Goal: Task Accomplishment & Management: Manage account settings

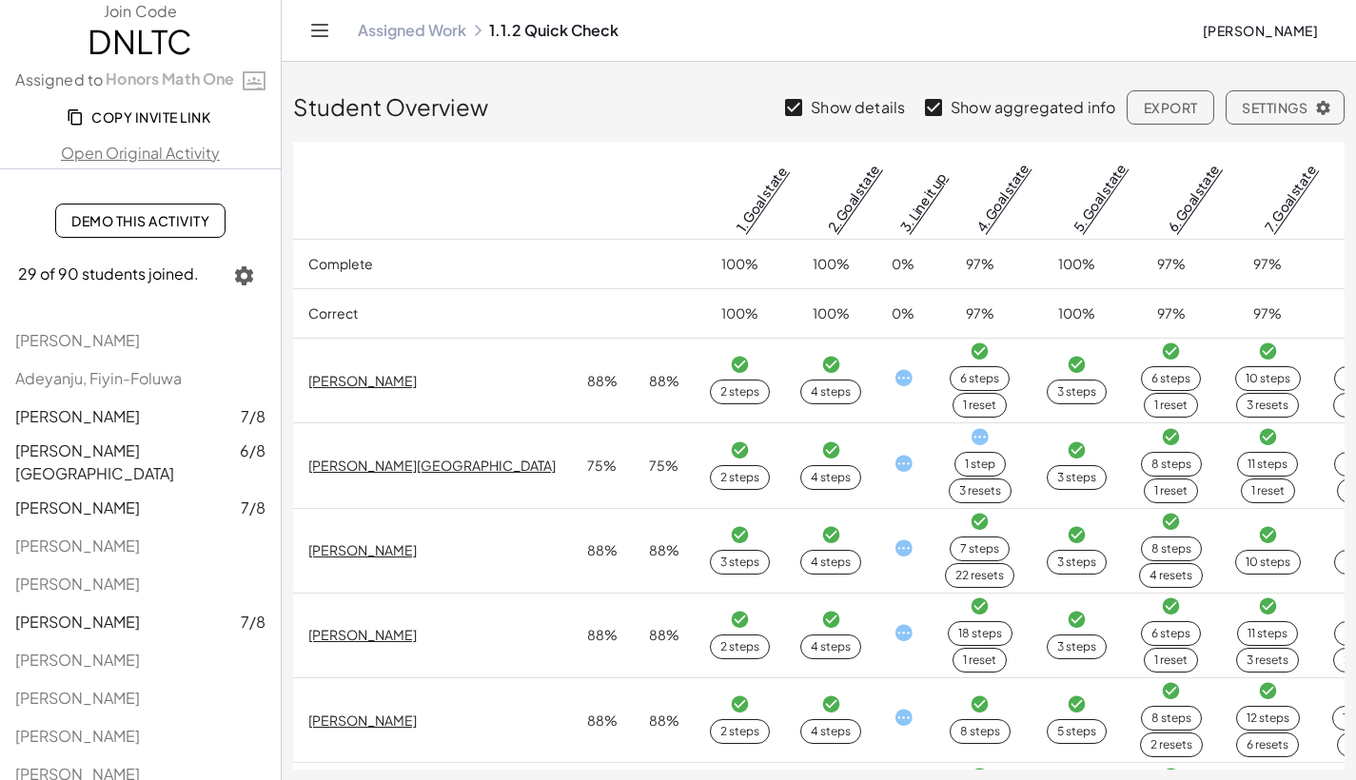
click at [471, 36] on icon at bounding box center [477, 30] width 15 height 15
click at [463, 29] on link "Assigned Work" at bounding box center [412, 30] width 108 height 19
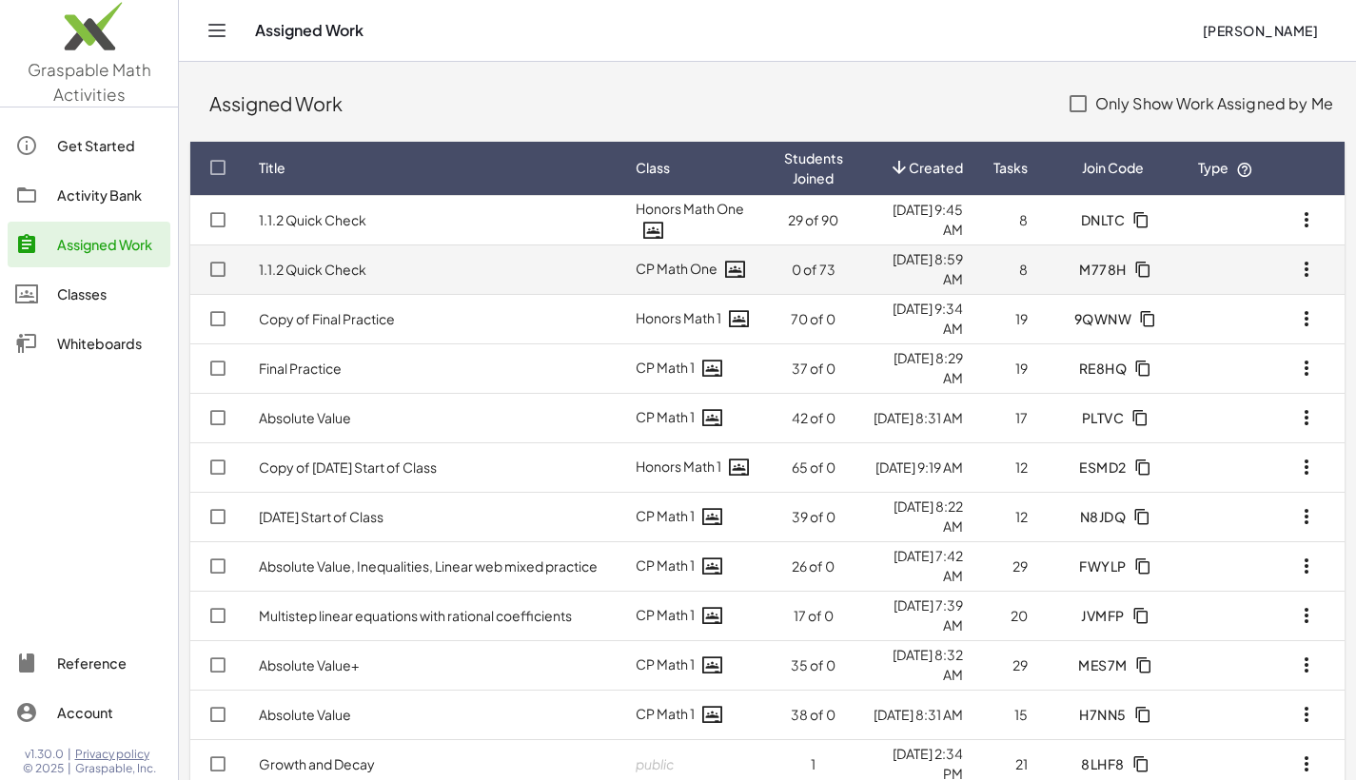
click at [1307, 269] on icon "button" at bounding box center [1306, 269] width 23 height 23
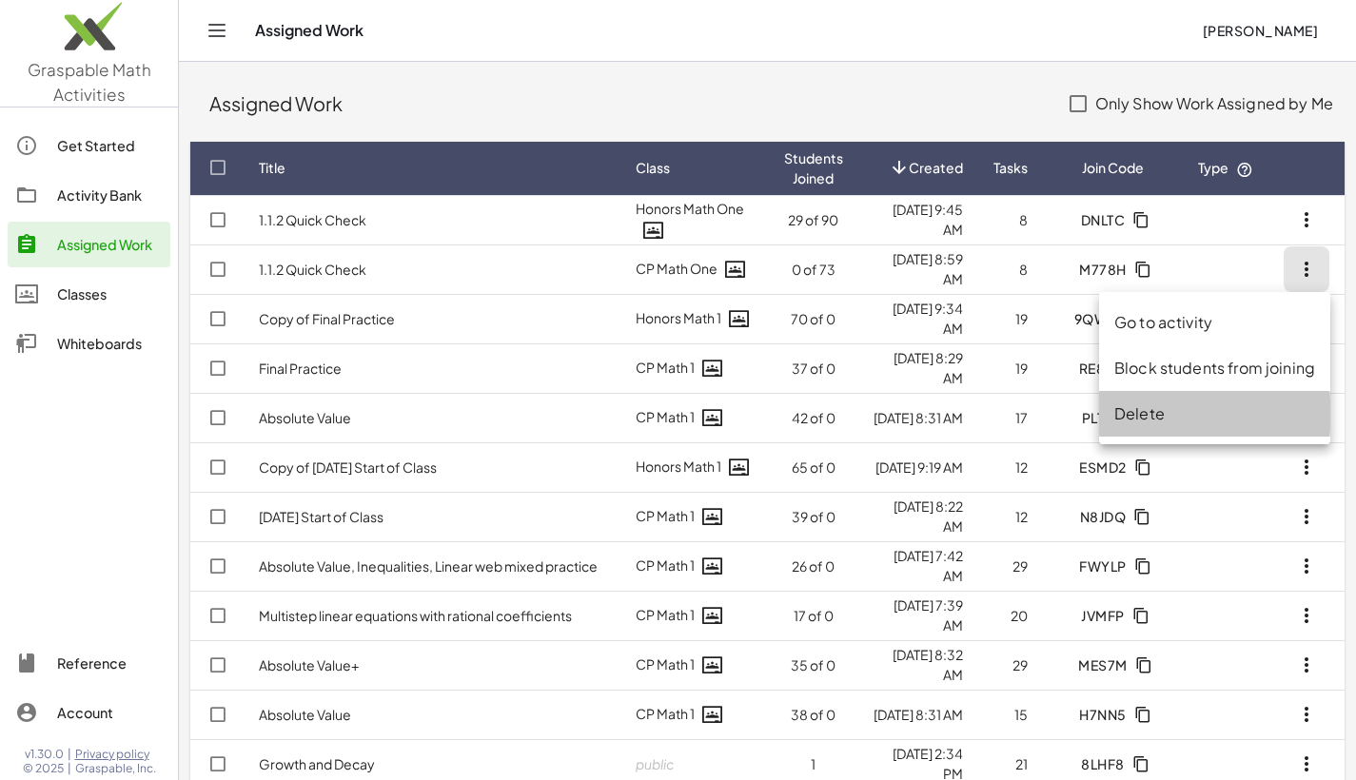
click at [1152, 409] on div "Delete" at bounding box center [1214, 414] width 201 height 23
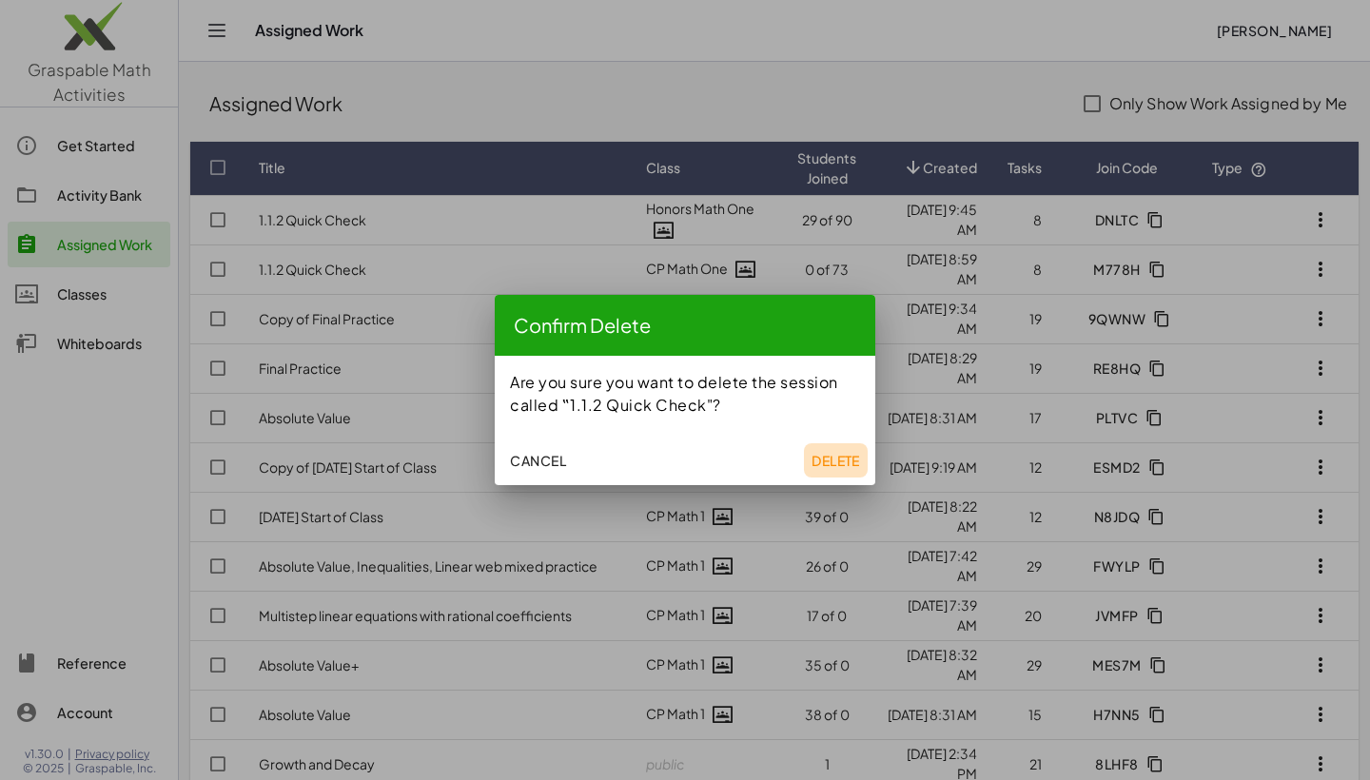
click at [847, 462] on span "Delete" at bounding box center [836, 460] width 49 height 17
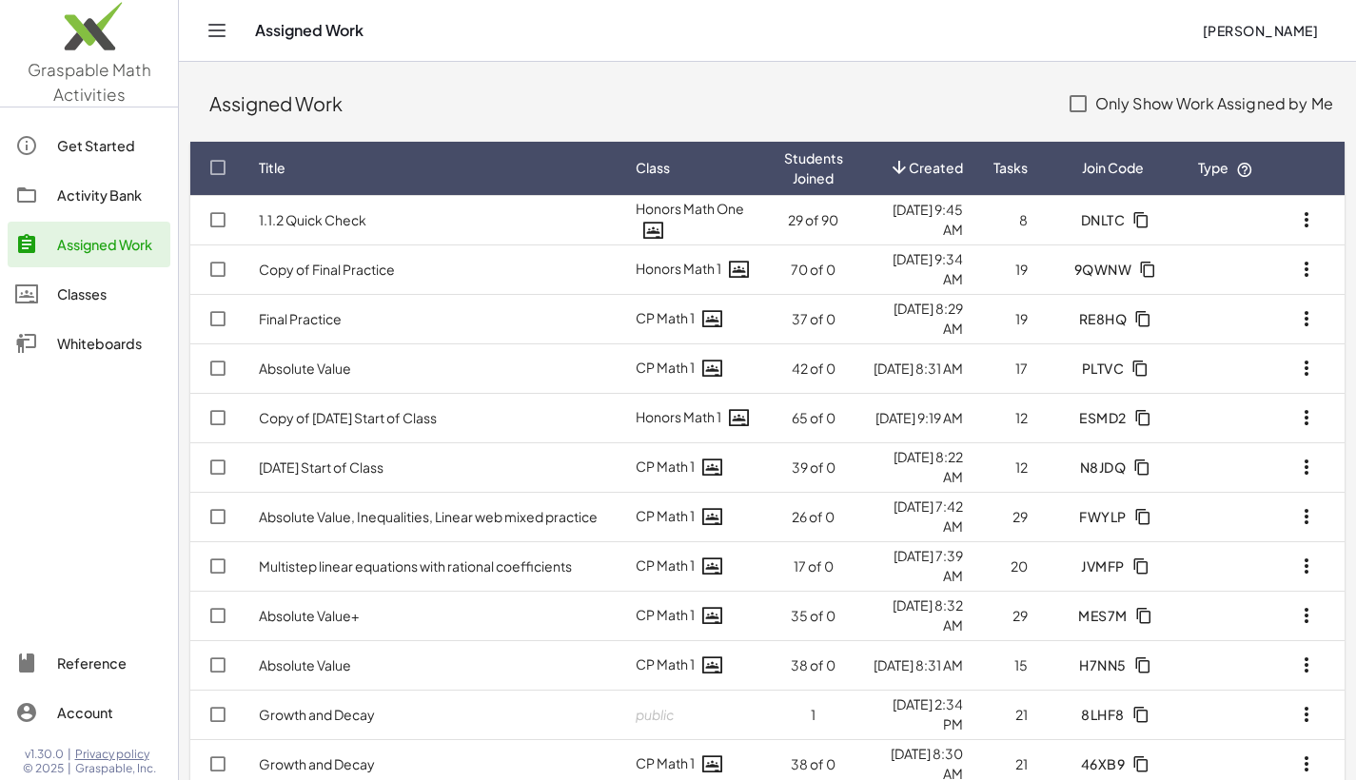
click at [79, 198] on div "Activity Bank" at bounding box center [110, 195] width 106 height 23
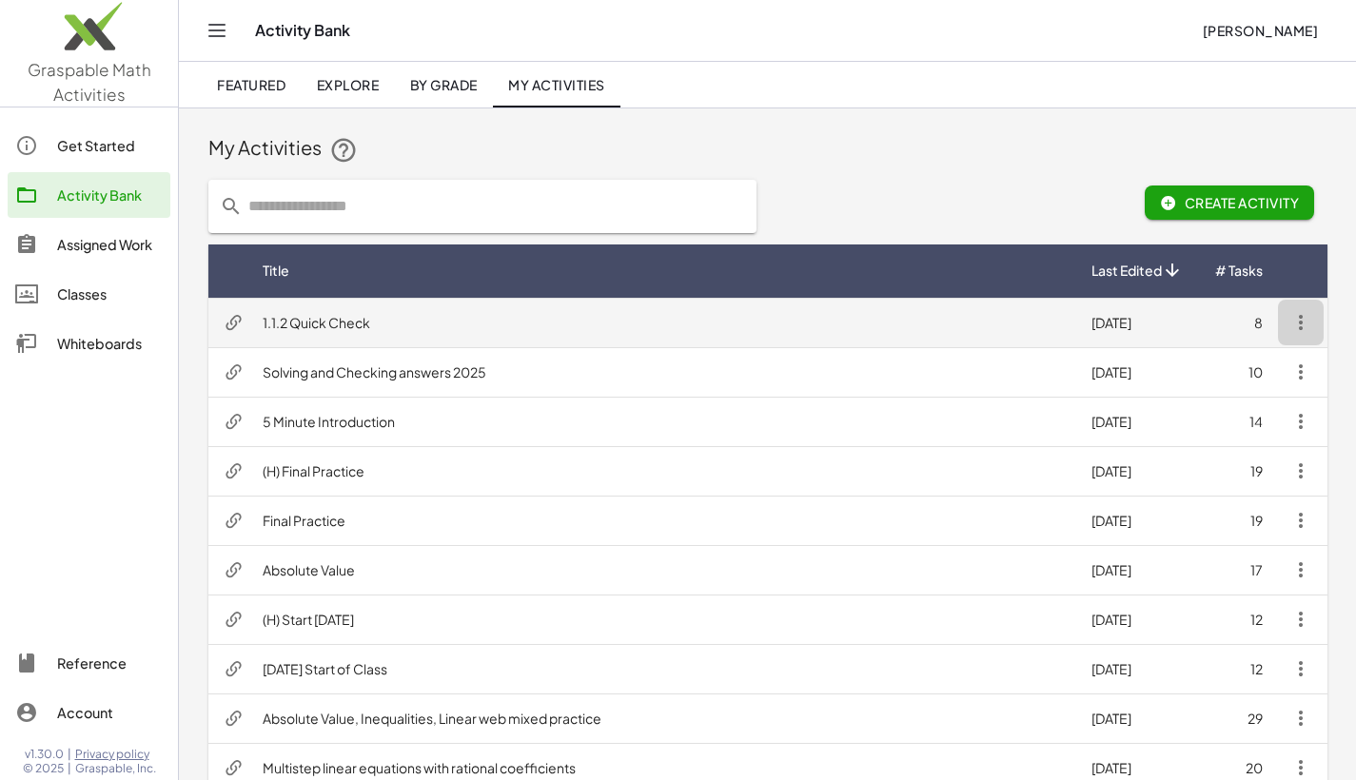
click at [1294, 330] on icon "button" at bounding box center [1301, 322] width 23 height 23
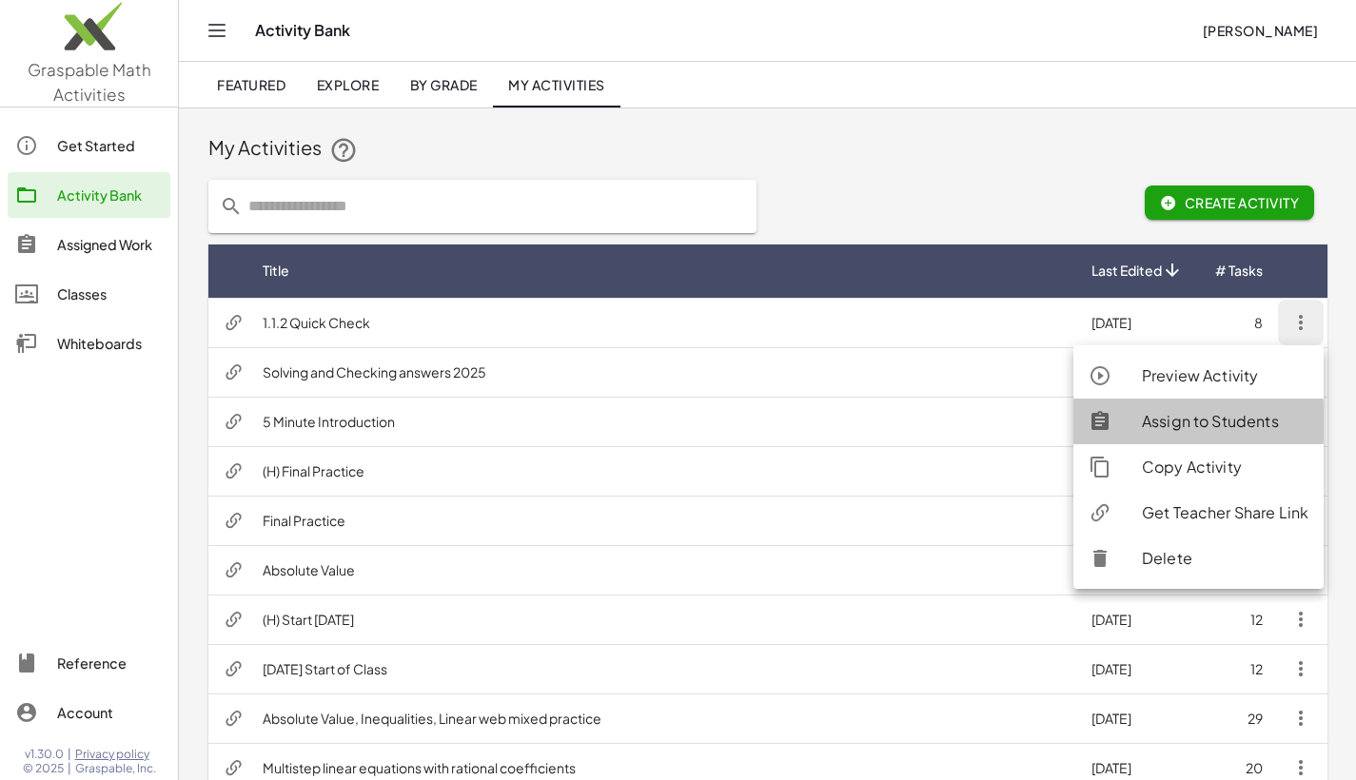
click at [1167, 423] on div "Assign to Students" at bounding box center [1225, 421] width 167 height 23
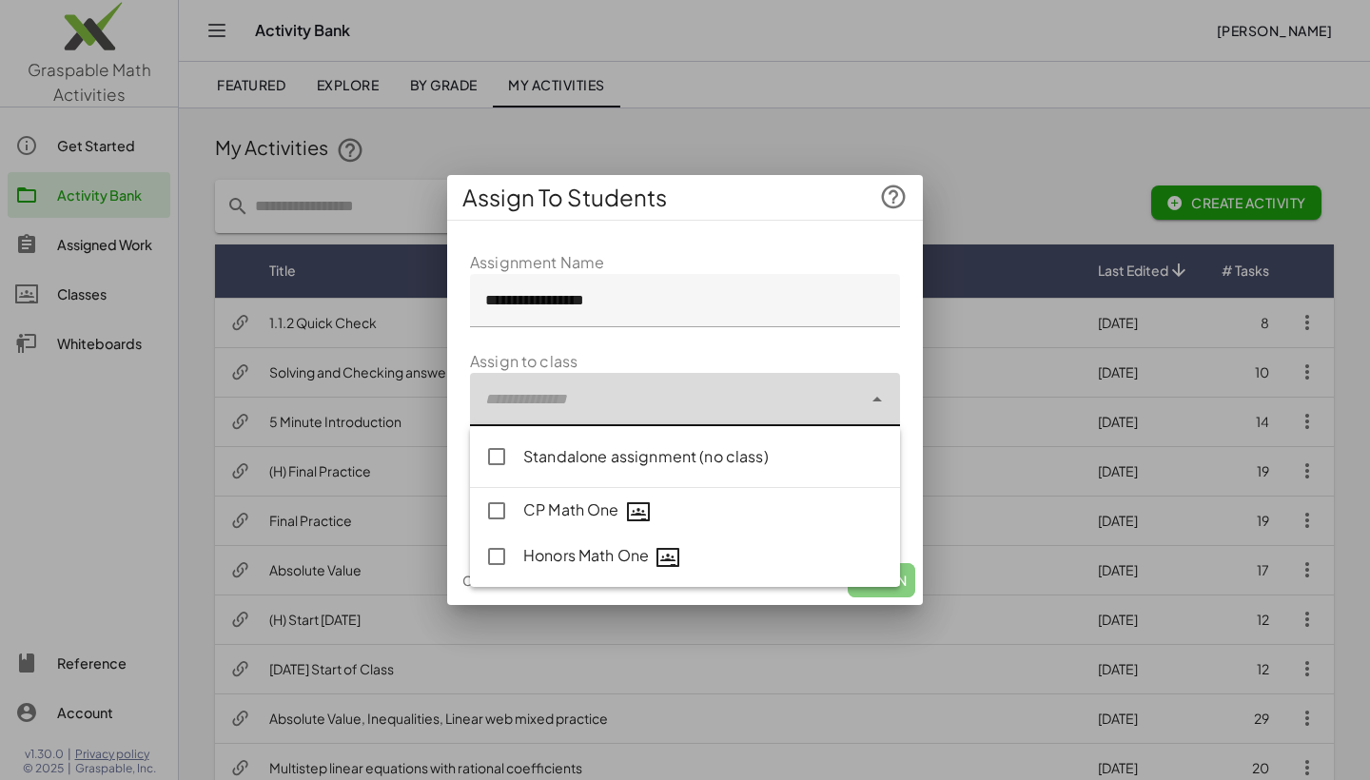
click at [640, 398] on div at bounding box center [666, 399] width 392 height 53
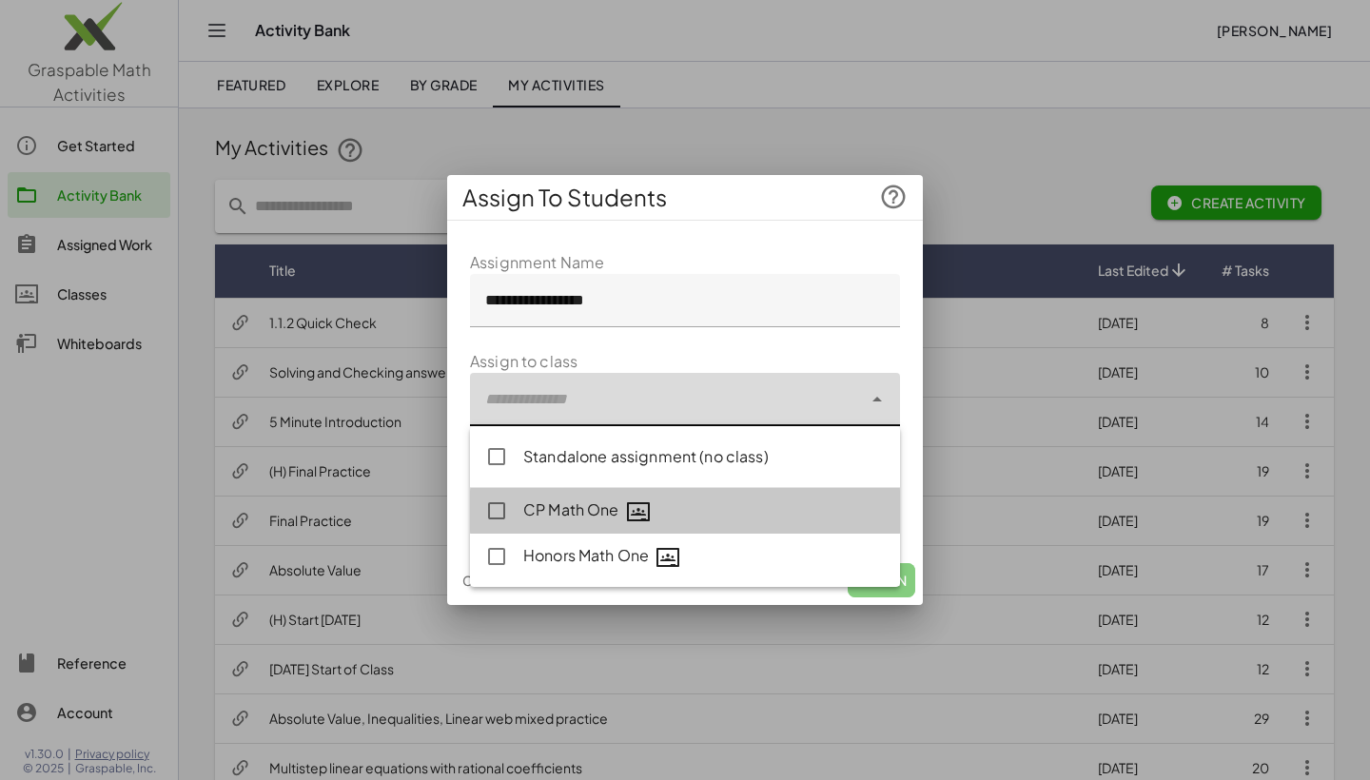
click at [563, 514] on div "CP Math One" at bounding box center [704, 511] width 362 height 25
type input "**********"
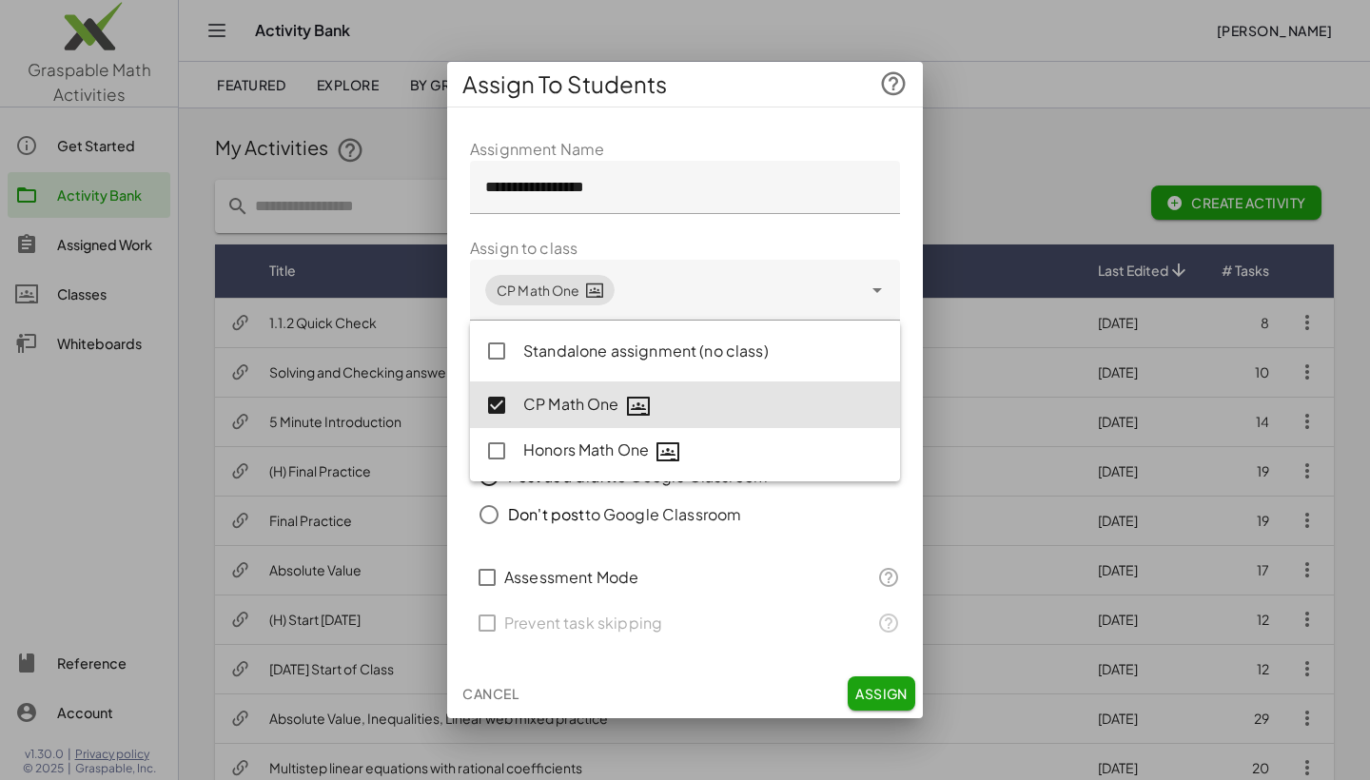
click at [917, 439] on div "**********" at bounding box center [685, 396] width 476 height 546
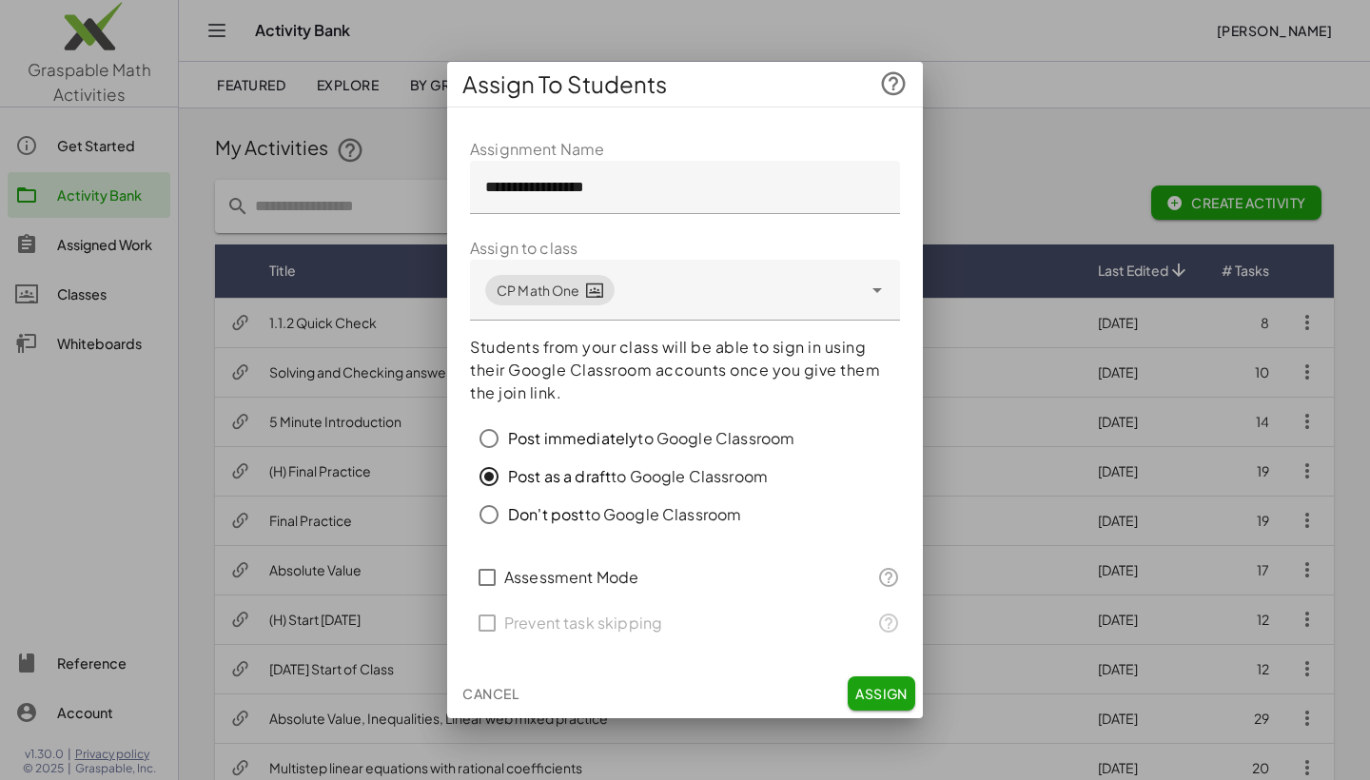
click at [638, 440] on div "Post immediately to Google Classroom" at bounding box center [651, 438] width 286 height 23
click at [875, 692] on span "Assign" at bounding box center [882, 693] width 52 height 17
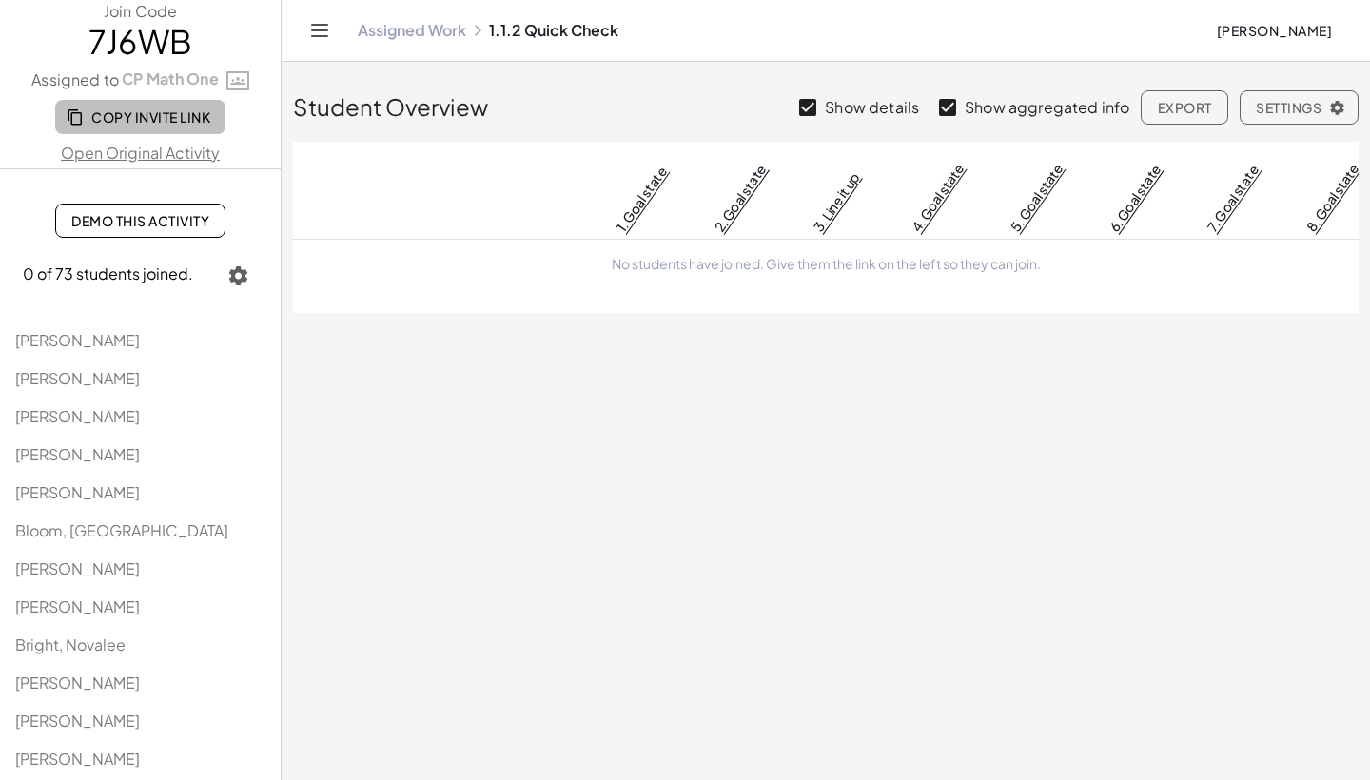
click at [148, 112] on span "Copy Invite Link" at bounding box center [140, 116] width 140 height 17
